Goal: Transaction & Acquisition: Obtain resource

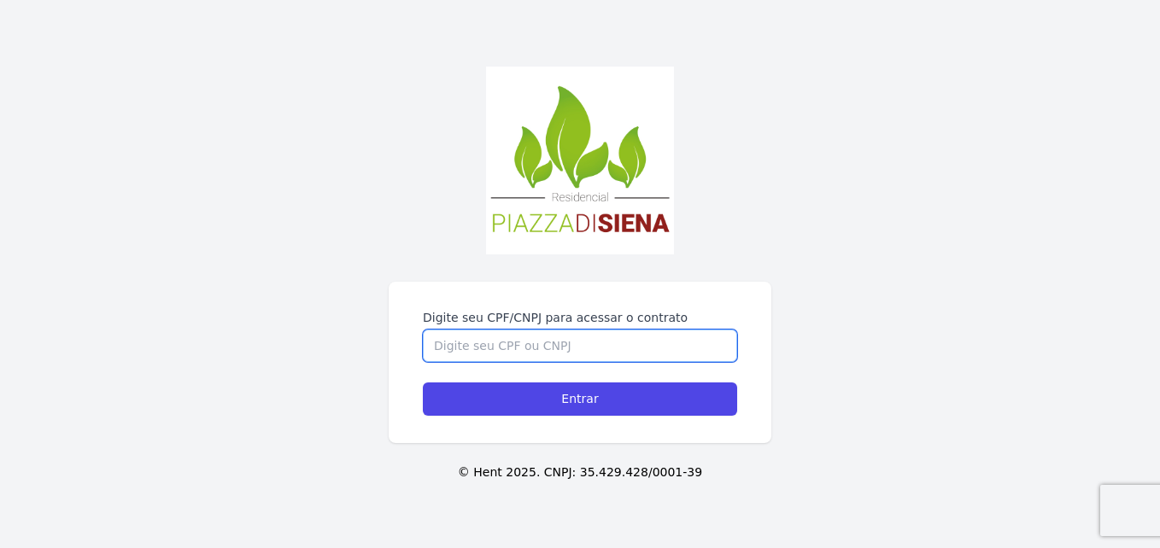
click at [538, 337] on input "Digite seu CPF/CNPJ para acessar o contrato" at bounding box center [580, 346] width 314 height 32
type input "06348150593"
click at [423, 383] on input "Entrar" at bounding box center [580, 399] width 314 height 33
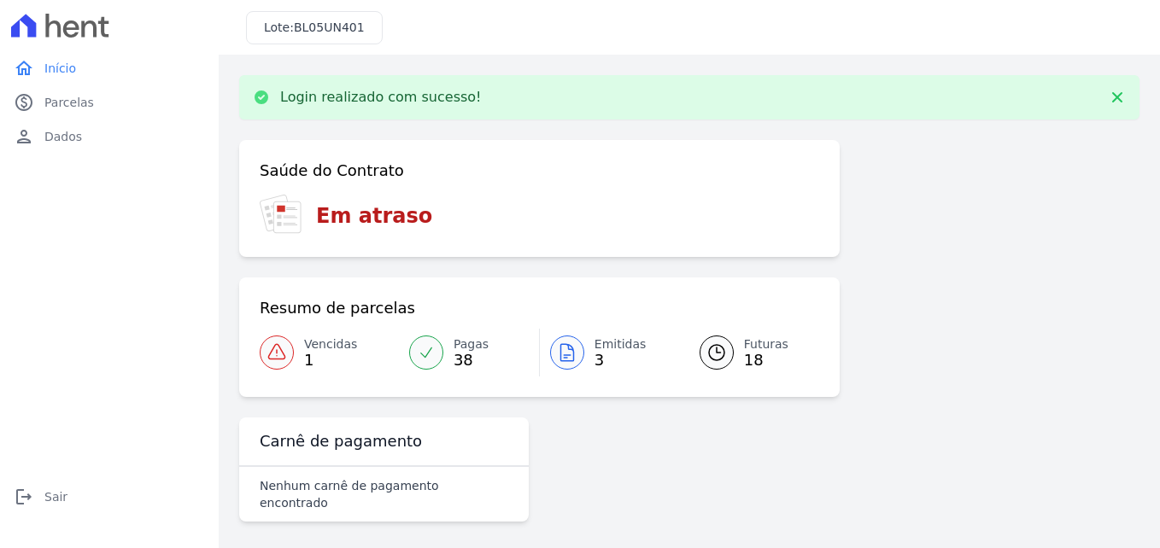
click at [286, 359] on icon at bounding box center [276, 352] width 20 height 20
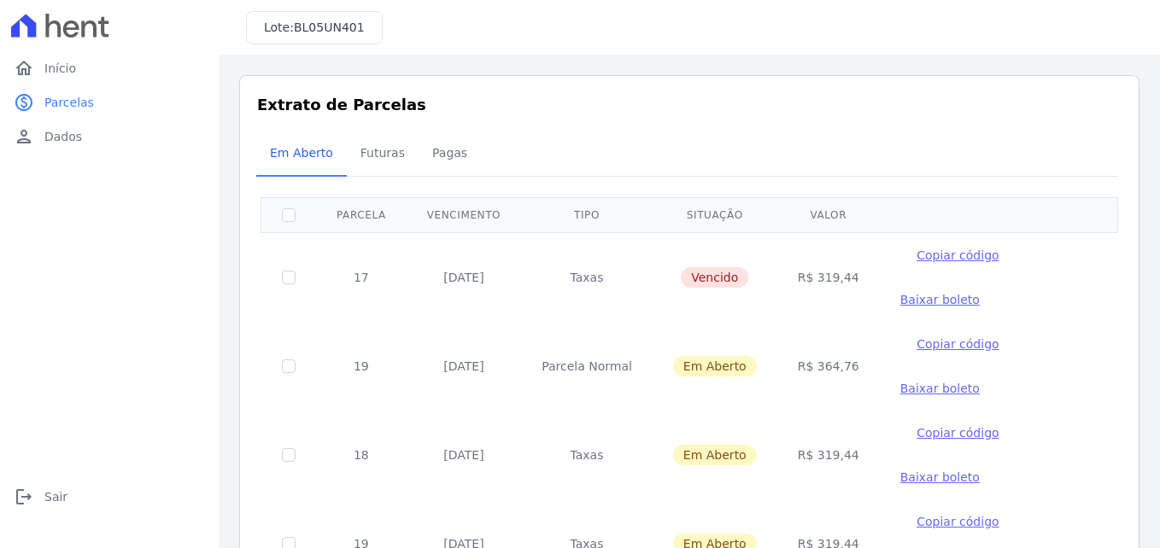
drag, startPoint x: 430, startPoint y: 305, endPoint x: 825, endPoint y: 306, distance: 395.3
click at [825, 322] on tr "19 13/10/2025 Parcela Normal Em Aberto R$ 364,76 Copiar código Baixar boleto" at bounding box center [689, 366] width 856 height 89
drag, startPoint x: 825, startPoint y: 306, endPoint x: 787, endPoint y: 305, distance: 37.6
click at [787, 322] on td "R$ 364,76" at bounding box center [828, 366] width 102 height 89
click at [979, 293] on span "Baixar boleto" at bounding box center [939, 300] width 79 height 14
